Goal: Find specific page/section: Find specific page/section

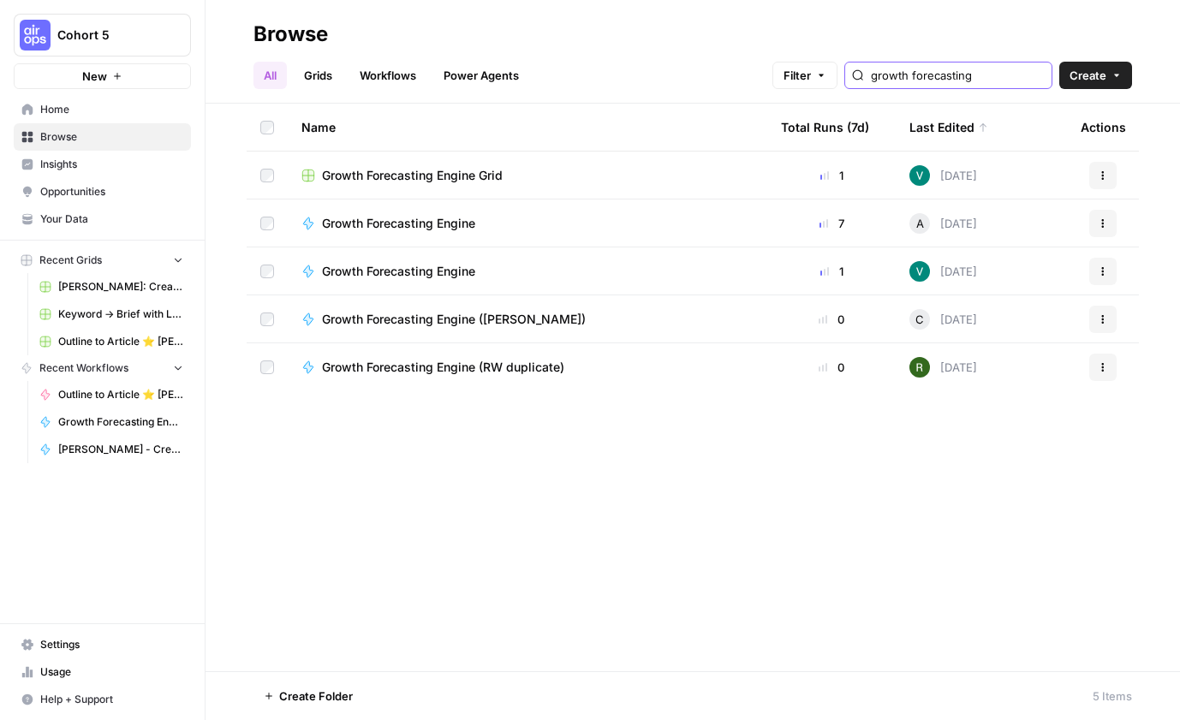
click at [1035, 75] on input "growth forecasting" at bounding box center [958, 75] width 174 height 17
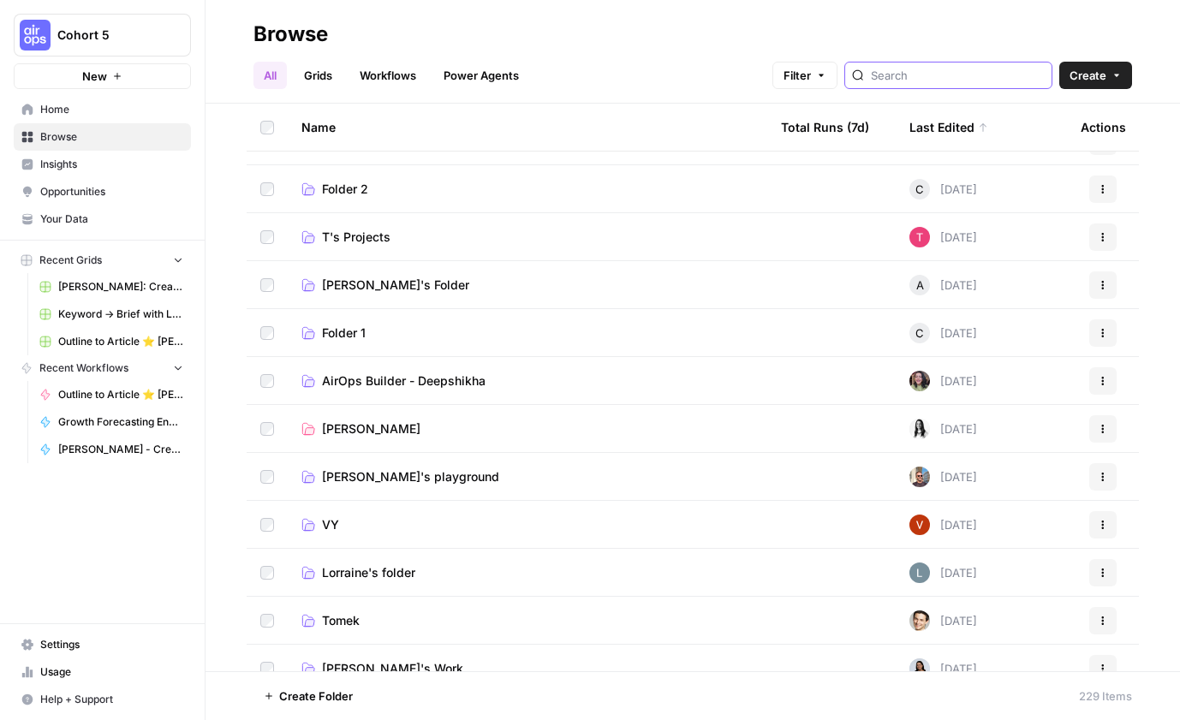
scroll to position [754, 0]
click at [420, 378] on span "AirOps Builder - Deepshikha" at bounding box center [404, 380] width 164 height 17
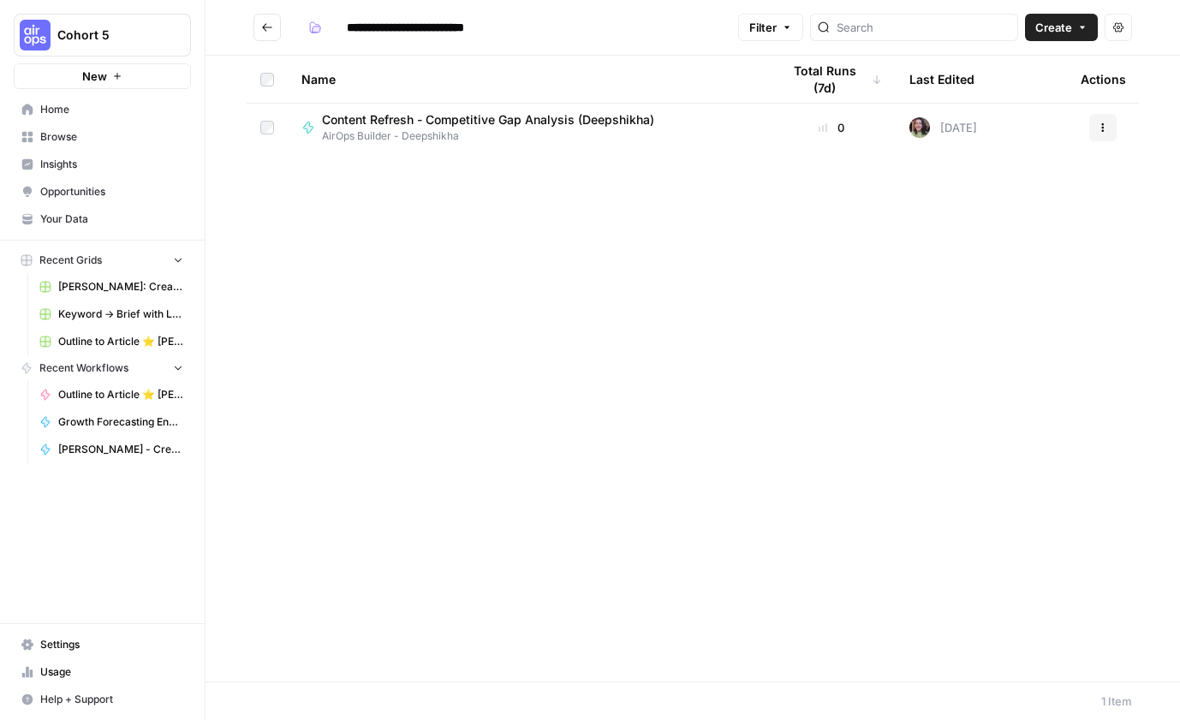
click at [484, 114] on span "Content Refresh - Competitive Gap Analysis (Deepshikha)" at bounding box center [488, 119] width 332 height 17
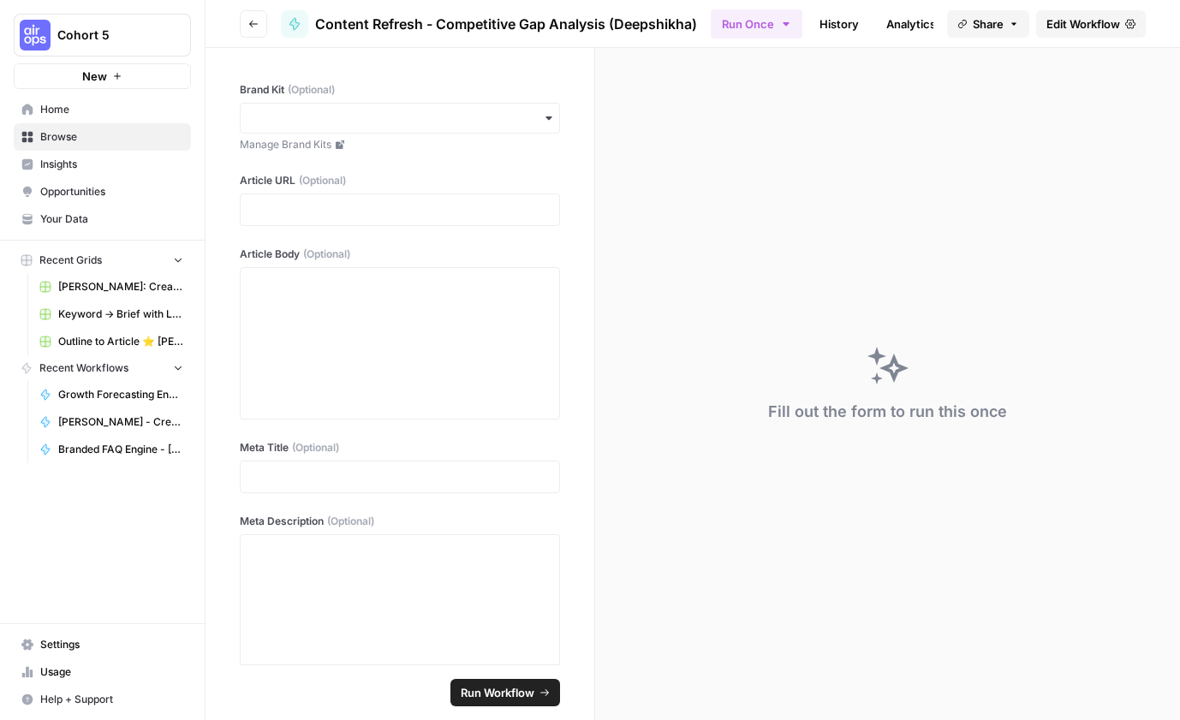
click at [251, 28] on icon "button" at bounding box center [253, 24] width 10 height 10
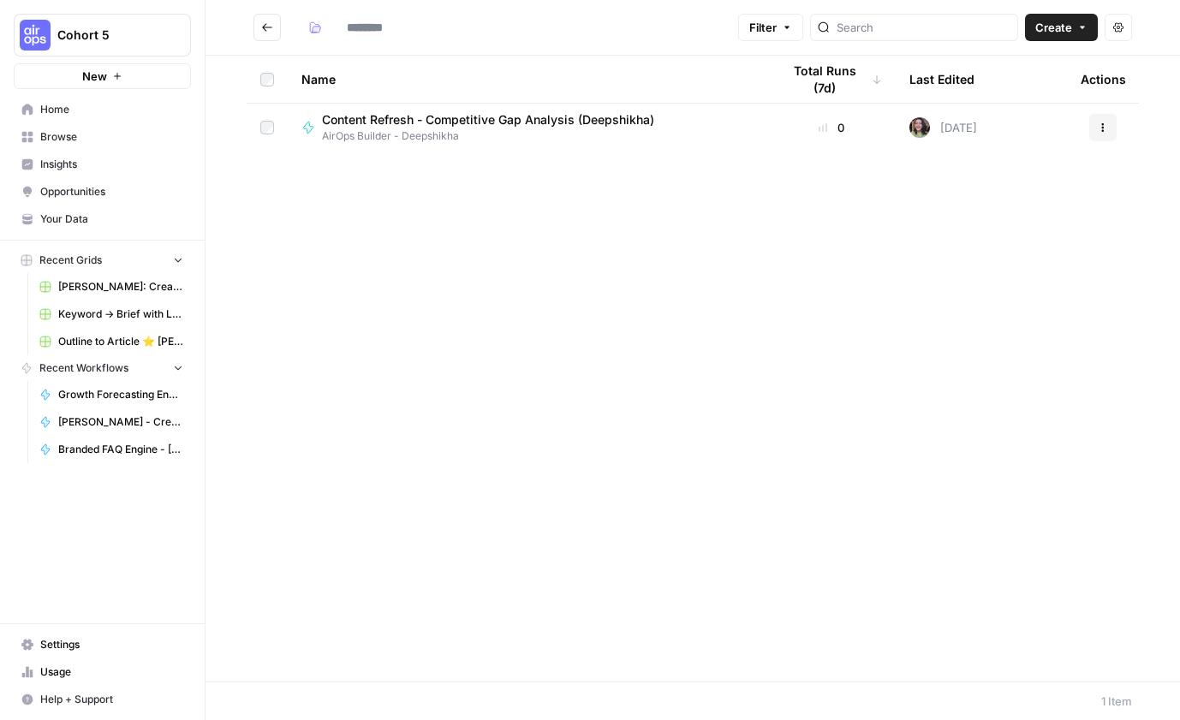
type input "**********"
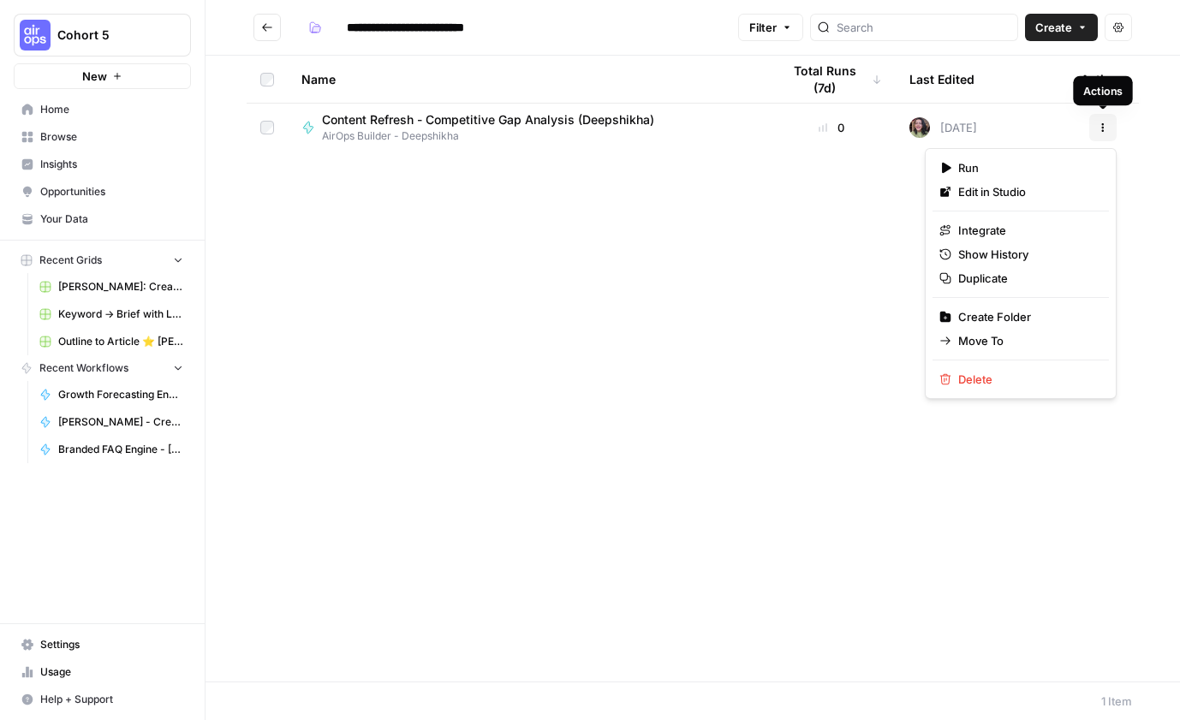
click at [1104, 129] on icon "button" at bounding box center [1103, 127] width 10 height 10
click at [714, 297] on div "Name Total Runs (7d) Last Edited Actions Content Refresh - Competitive Gap Anal…" at bounding box center [692, 369] width 974 height 626
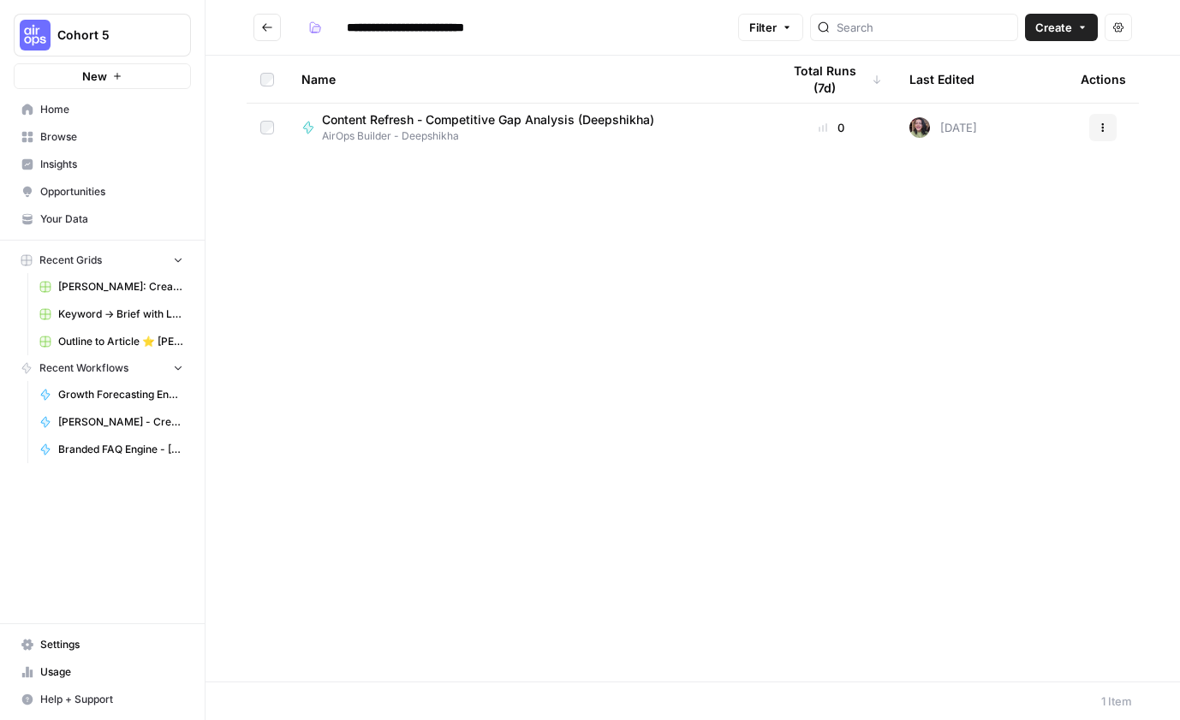
click at [268, 27] on icon "Go back" at bounding box center [267, 27] width 12 height 12
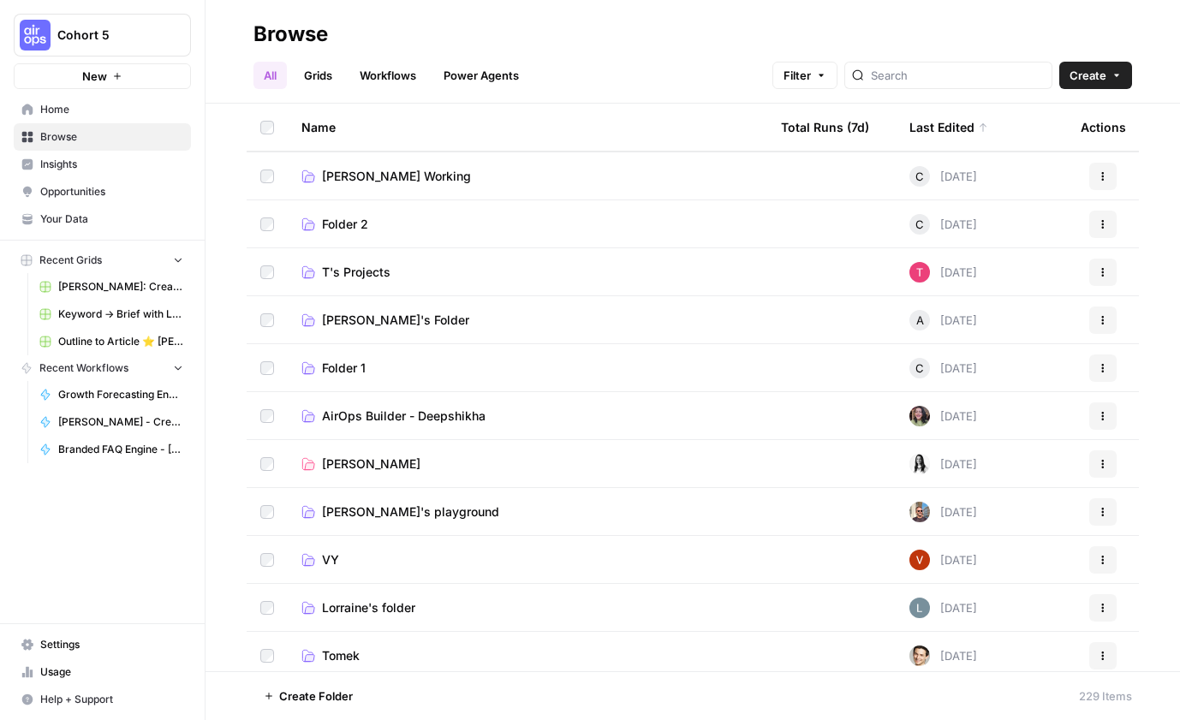
scroll to position [726, 0]
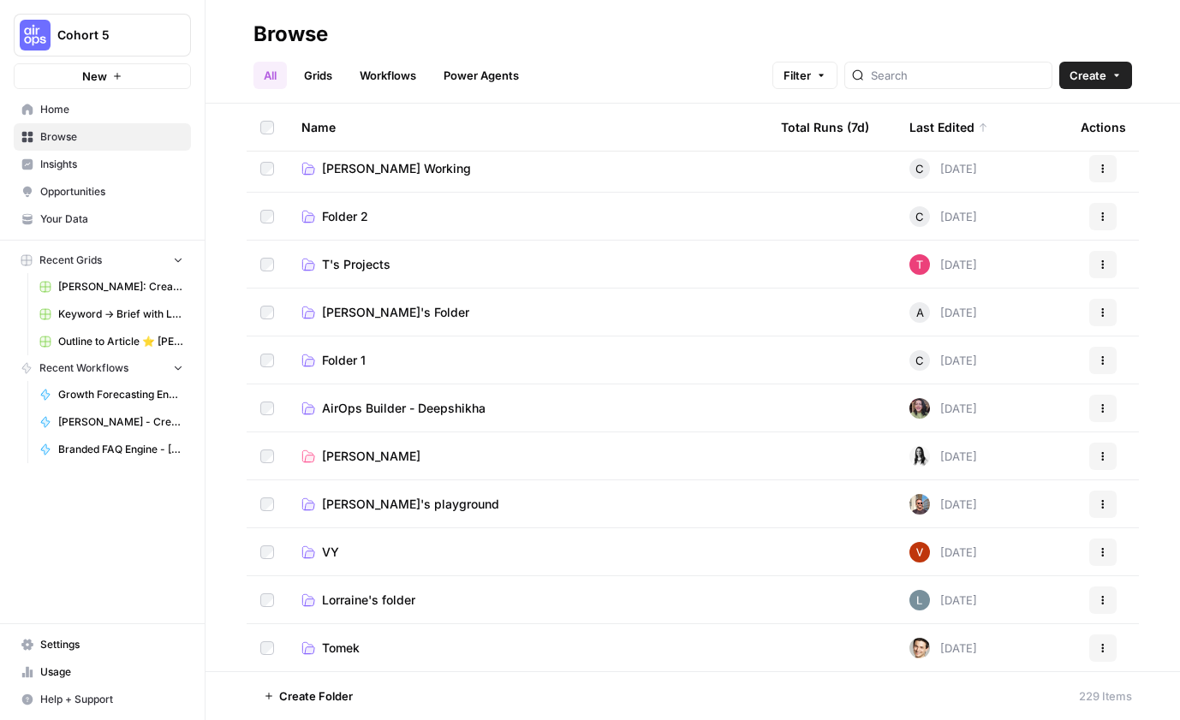
click at [422, 410] on span "AirOps Builder - Deepshikha" at bounding box center [404, 408] width 164 height 17
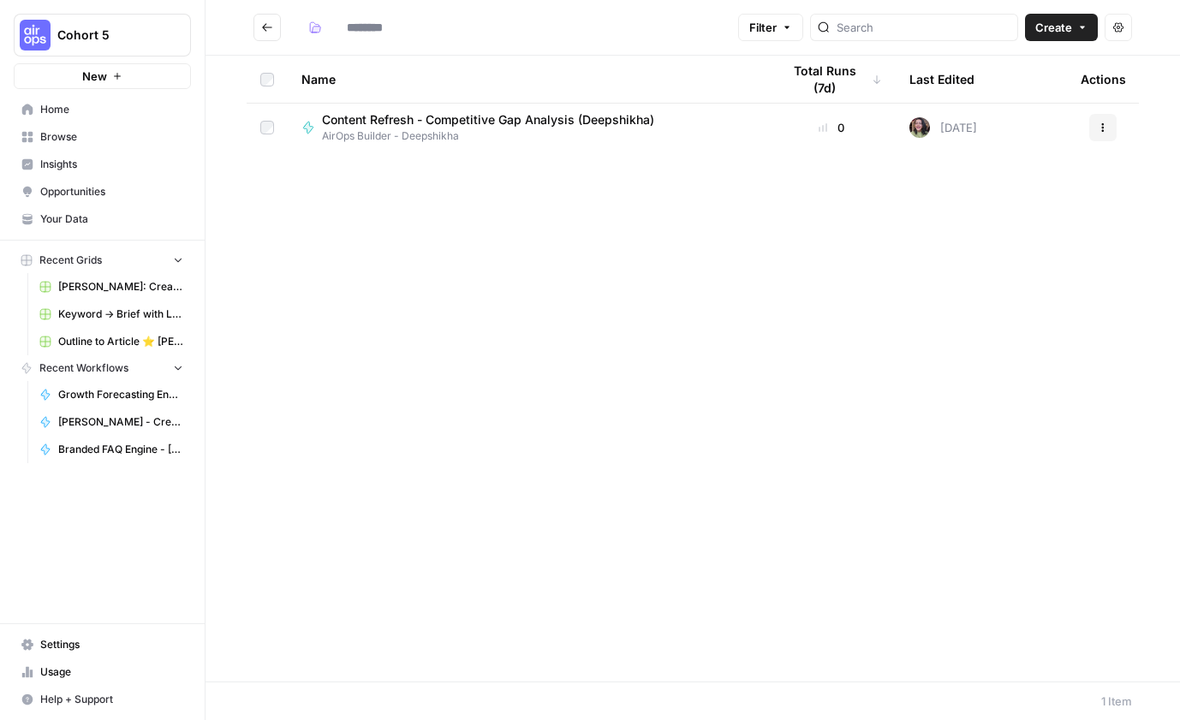
type input "**********"
click at [271, 33] on button "Go back" at bounding box center [266, 27] width 27 height 27
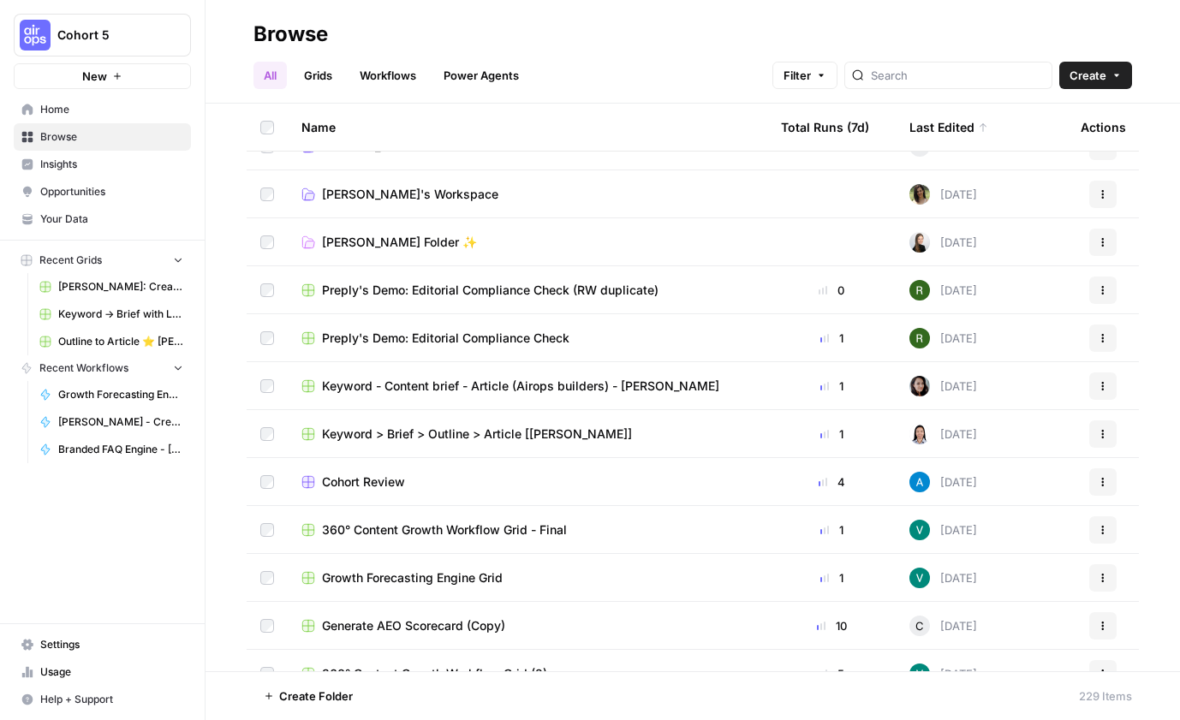
scroll to position [1469, 0]
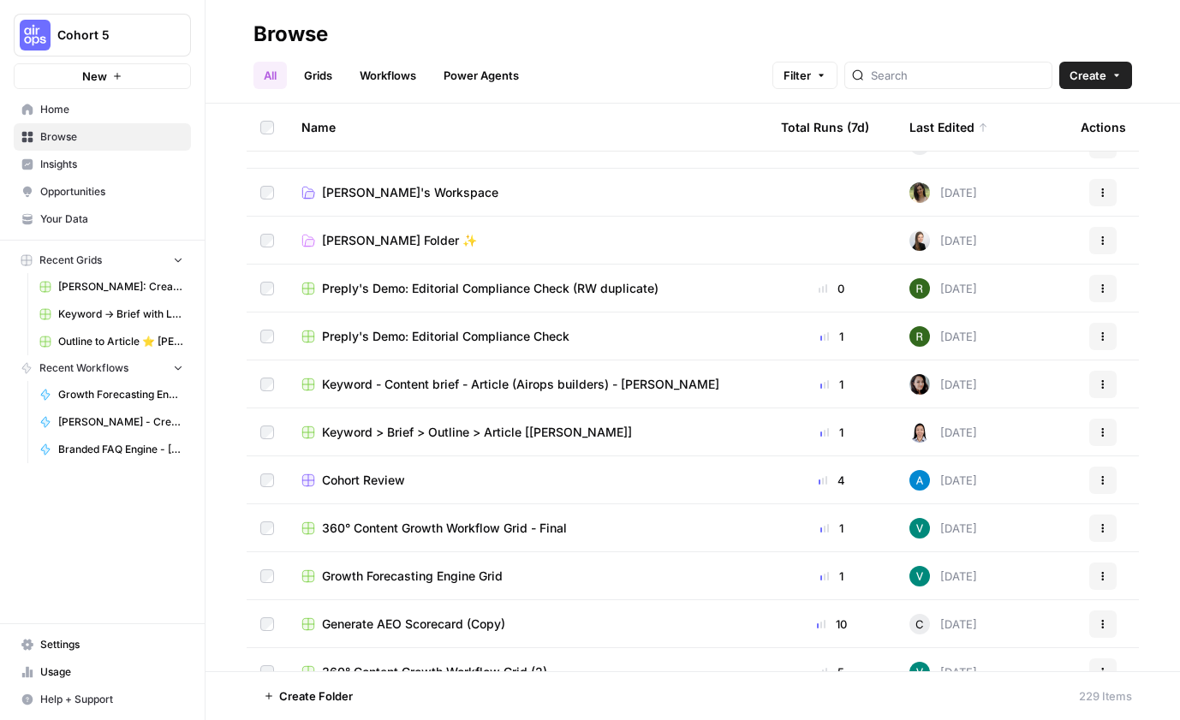
click at [515, 384] on span "Keyword - Content brief - Article (Airops builders) - Deepshikha" at bounding box center [520, 384] width 397 height 17
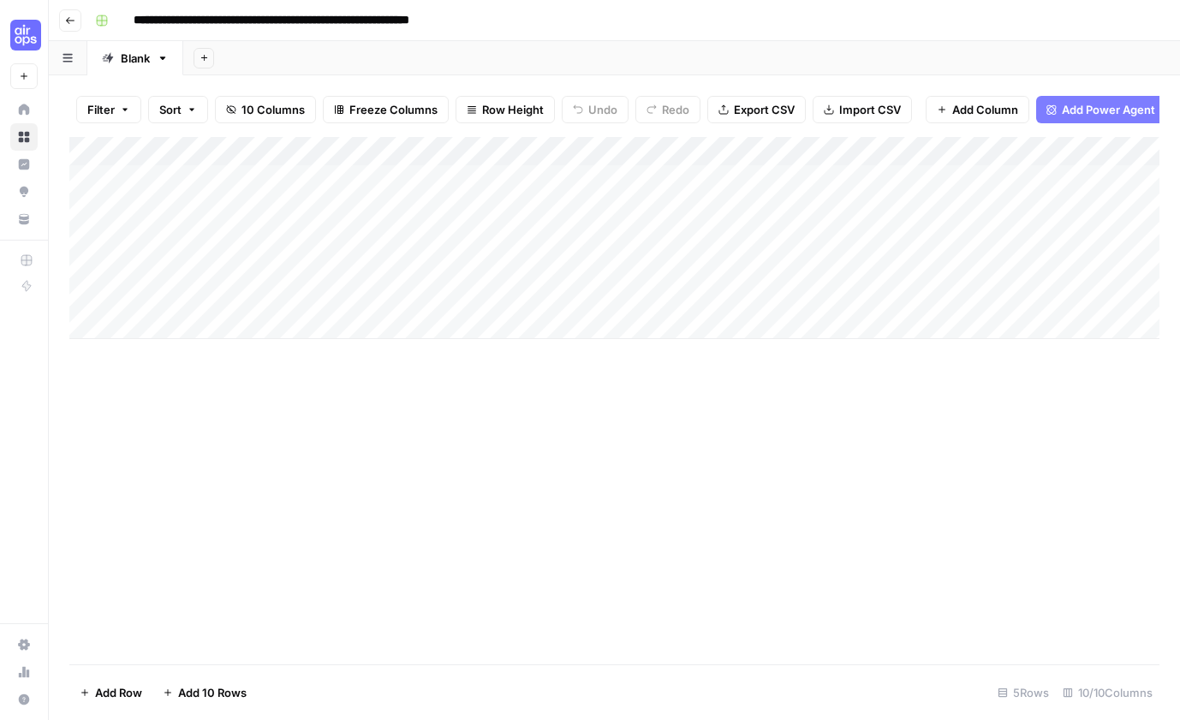
click at [71, 21] on icon "button" at bounding box center [70, 20] width 10 height 10
